Goal: Check status: Check status

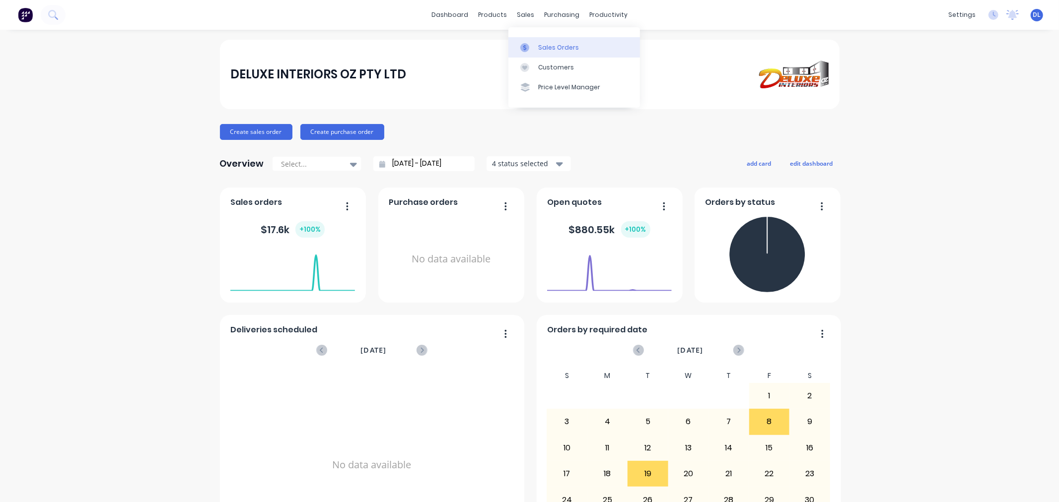
click at [557, 48] on div "Sales Orders" at bounding box center [558, 47] width 41 height 9
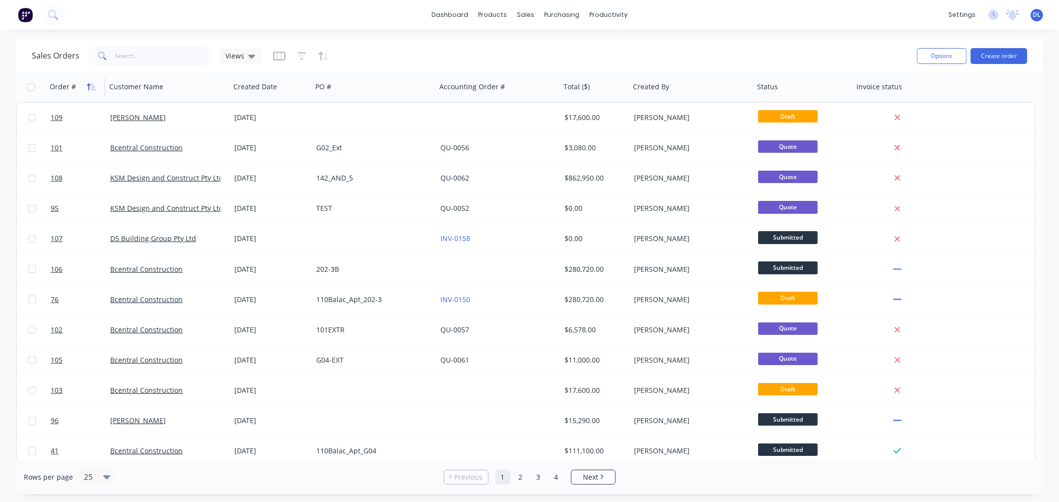
click at [90, 85] on icon "button" at bounding box center [88, 86] width 3 height 7
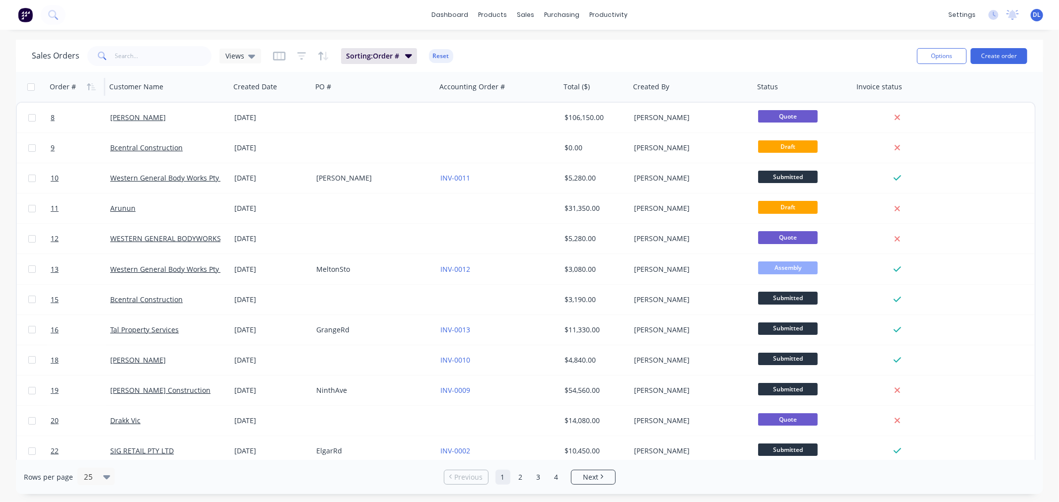
click at [90, 85] on icon "button" at bounding box center [88, 86] width 3 height 7
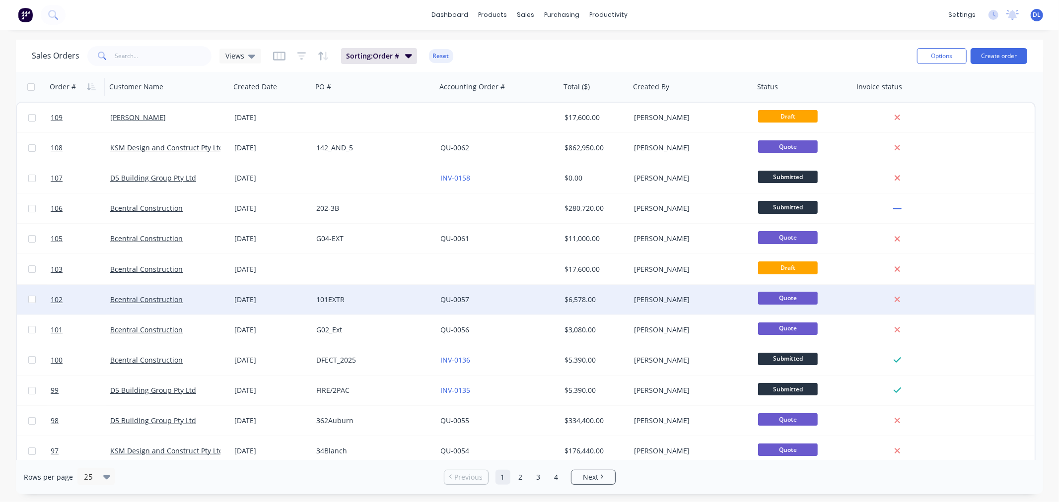
click at [330, 300] on div "101EXTR" at bounding box center [371, 300] width 110 height 10
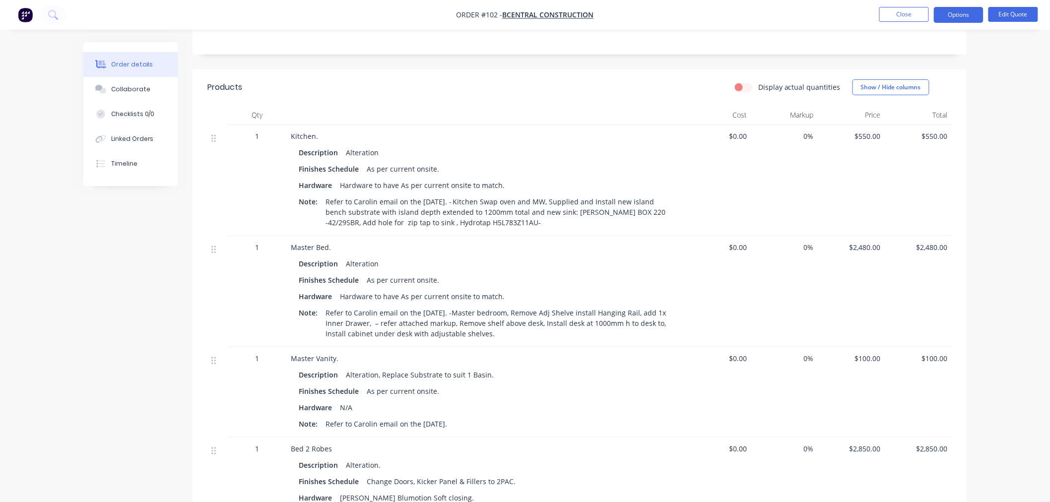
scroll to position [441, 0]
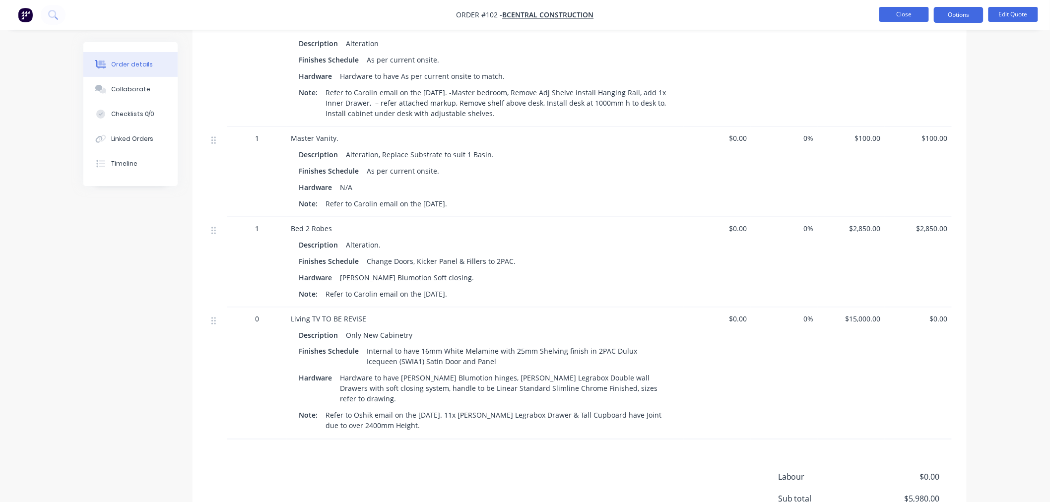
click at [902, 13] on button "Close" at bounding box center [905, 14] width 50 height 15
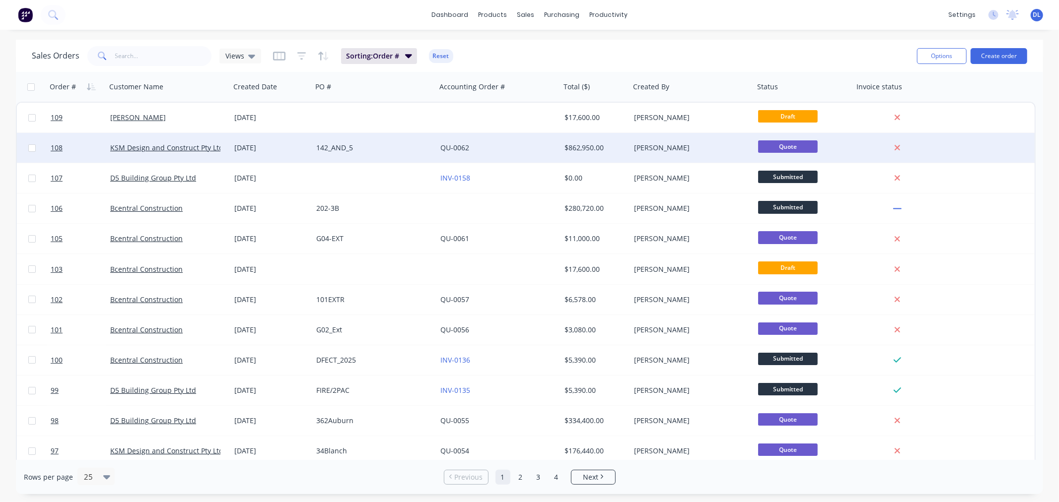
click at [324, 150] on div "142_AND_5" at bounding box center [371, 148] width 110 height 10
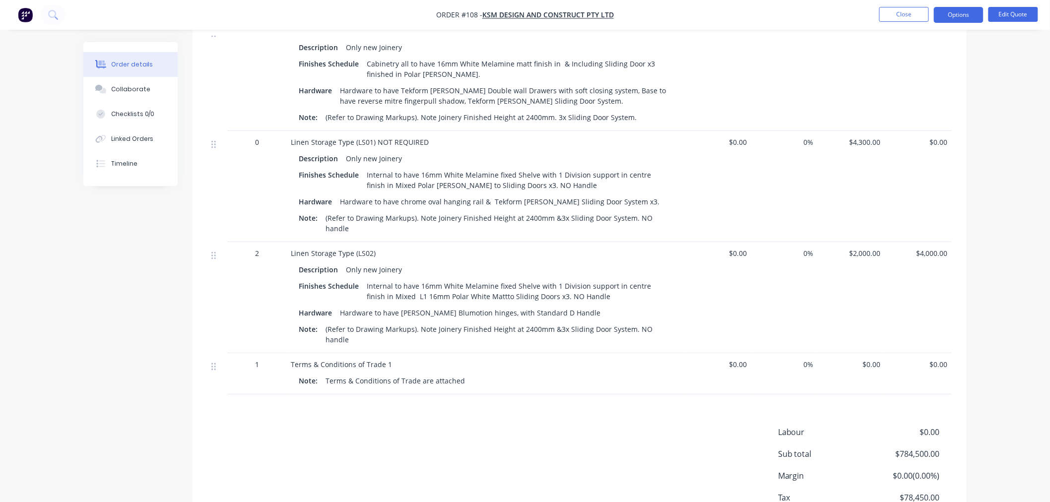
scroll to position [1413, 0]
